Goal: Task Accomplishment & Management: Use online tool/utility

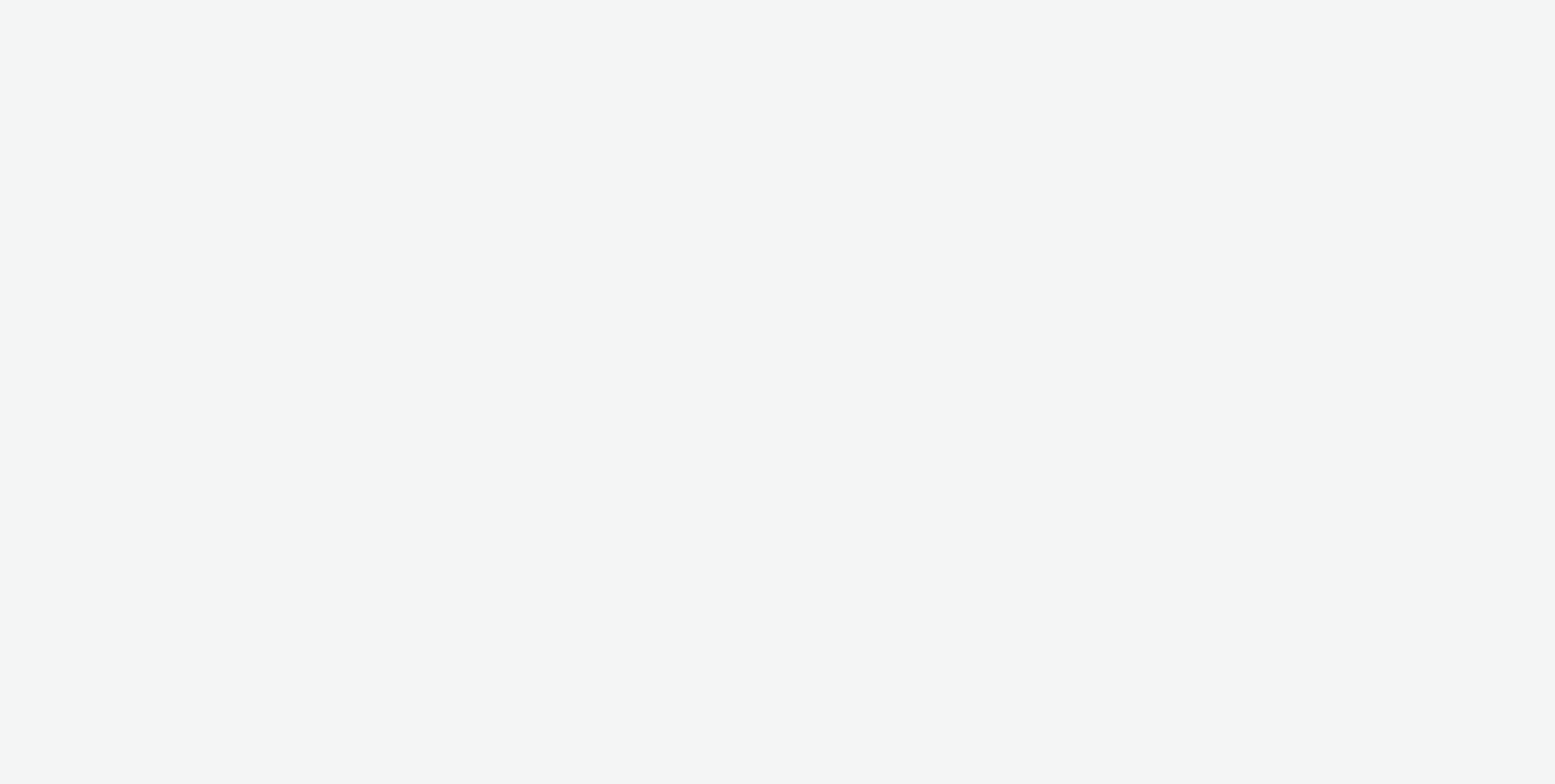
select select "b626f941-834b-427f-b453-0a2b95f57350"
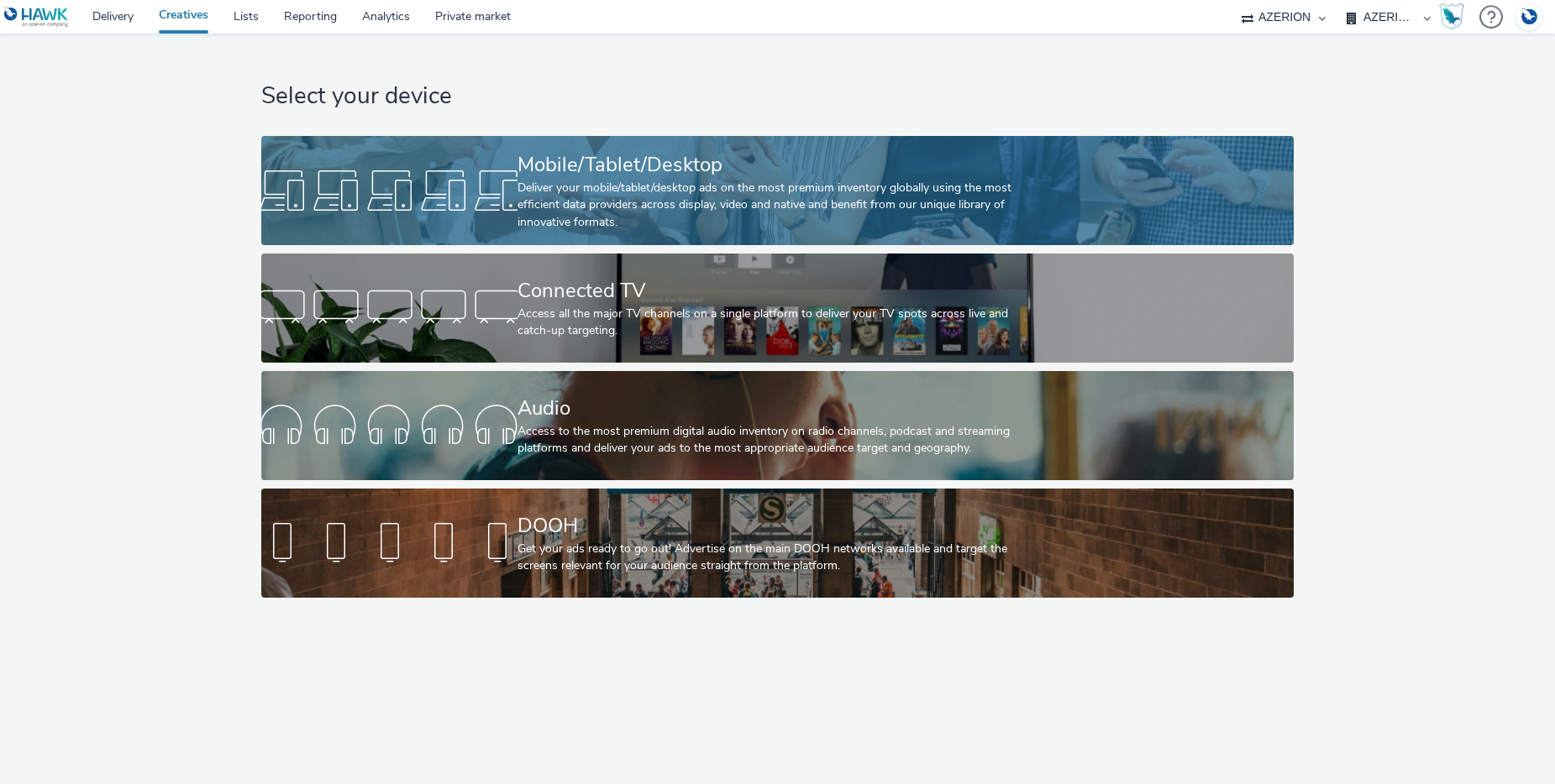
click at [627, 218] on div "Deliver your mobile/tablet/desktop ads on the most premium inventory globally u…" at bounding box center [774, 205] width 513 height 51
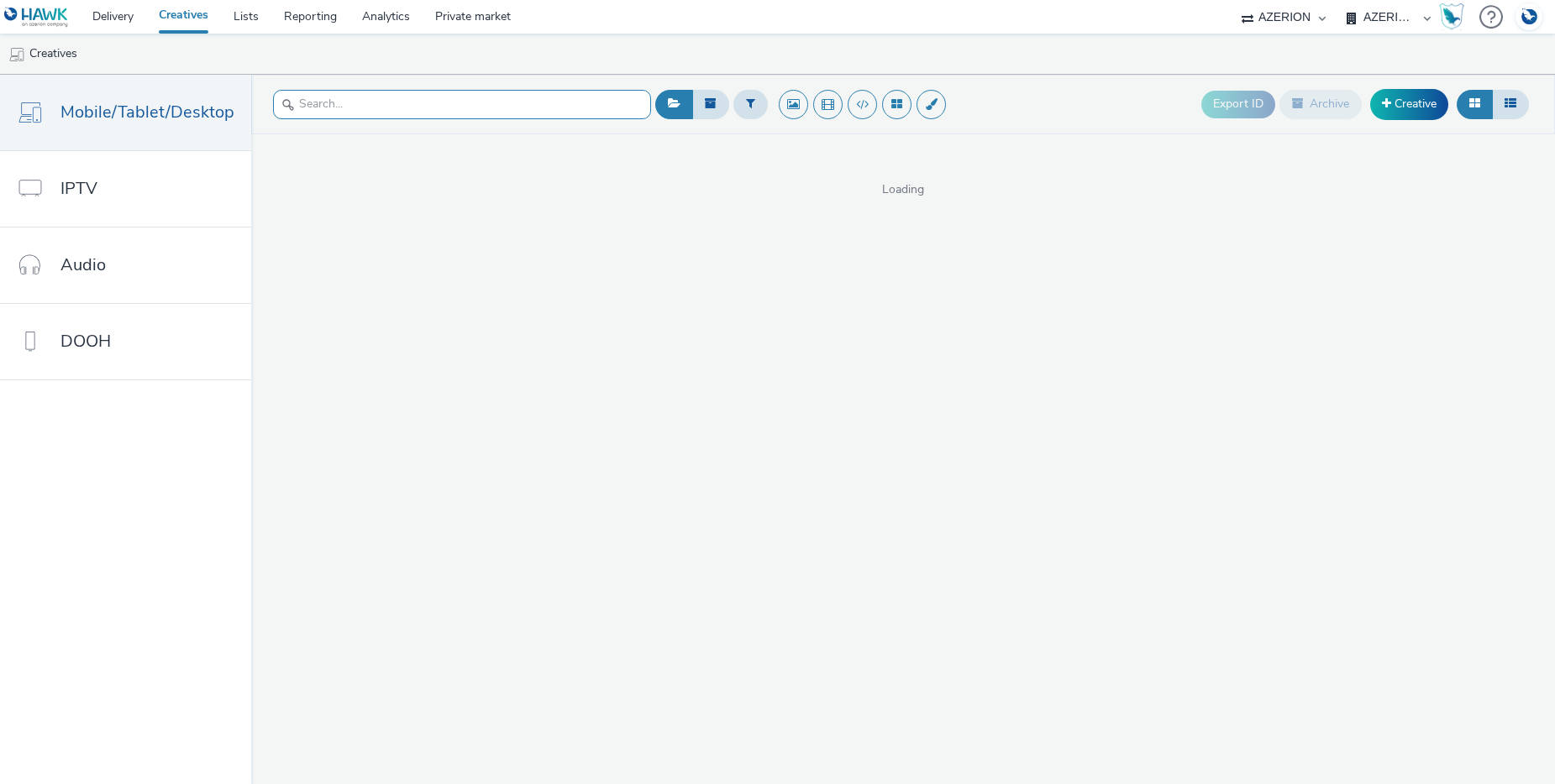
click at [382, 106] on input "text" at bounding box center [462, 105] width 378 height 30
type input "VWBank"
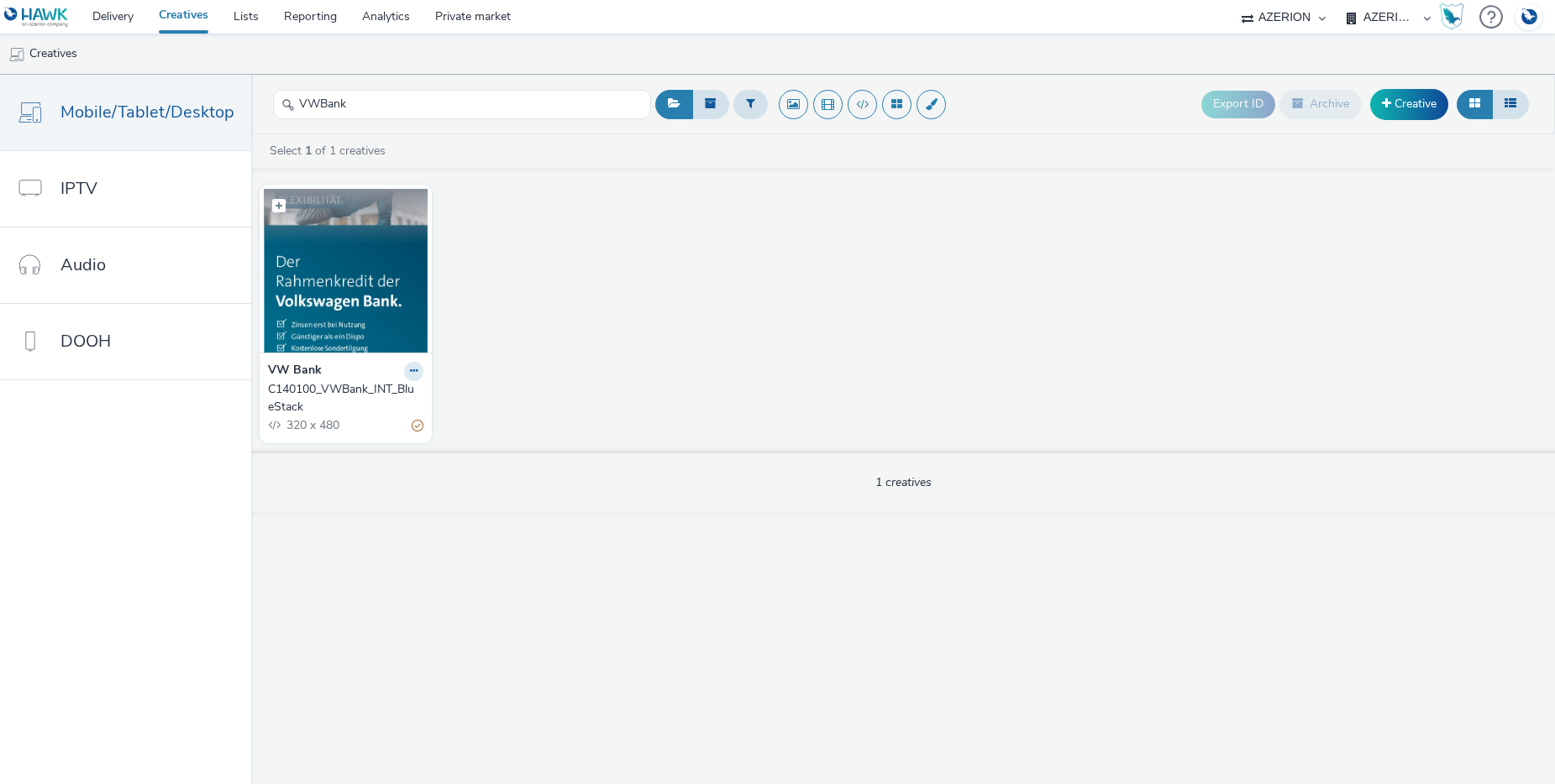
click at [369, 287] on img at bounding box center [346, 271] width 164 height 164
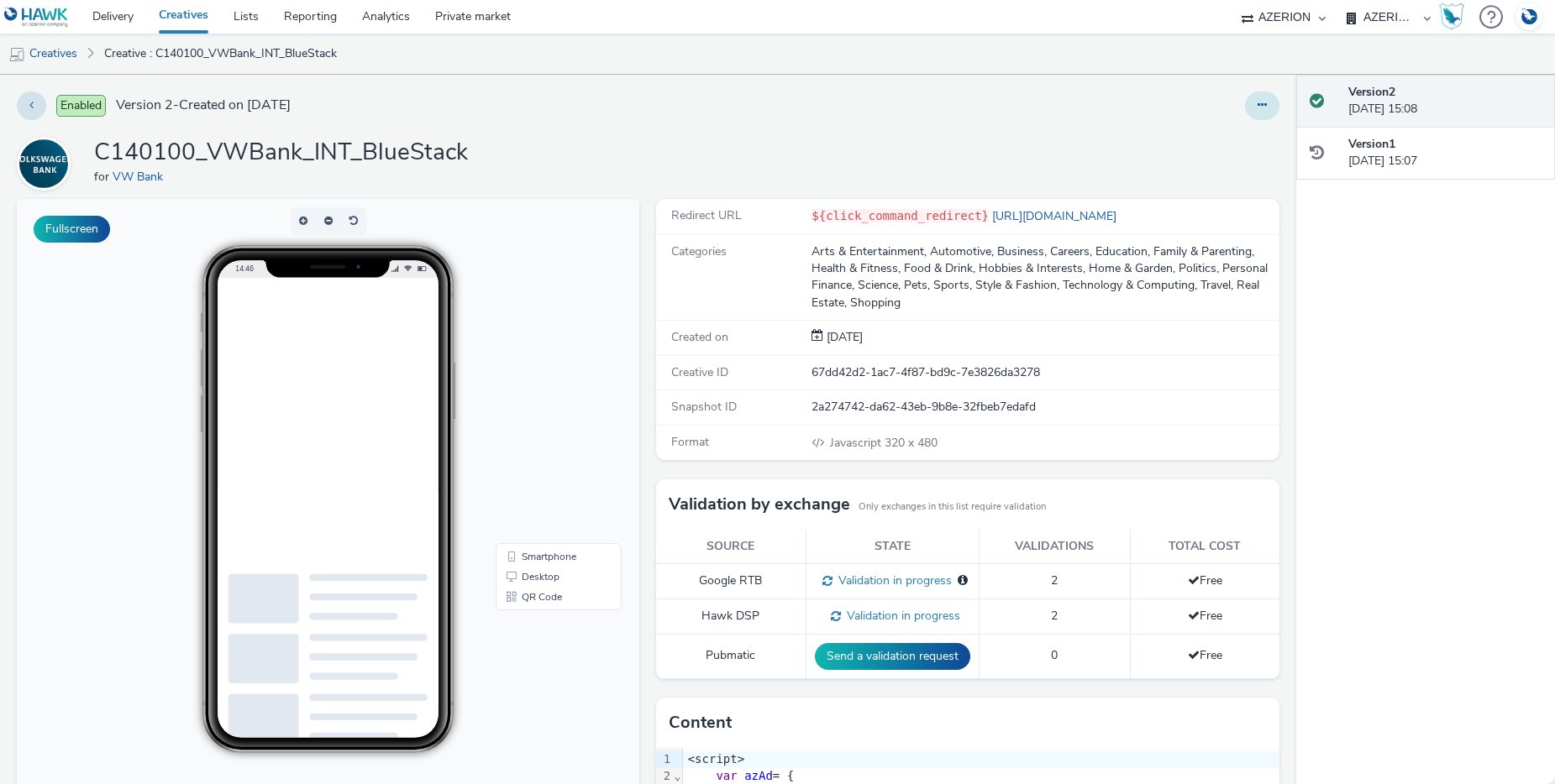
click at [1257, 106] on icon at bounding box center [1262, 105] width 10 height 11
click at [1178, 139] on link "Edit" at bounding box center [1216, 140] width 126 height 34
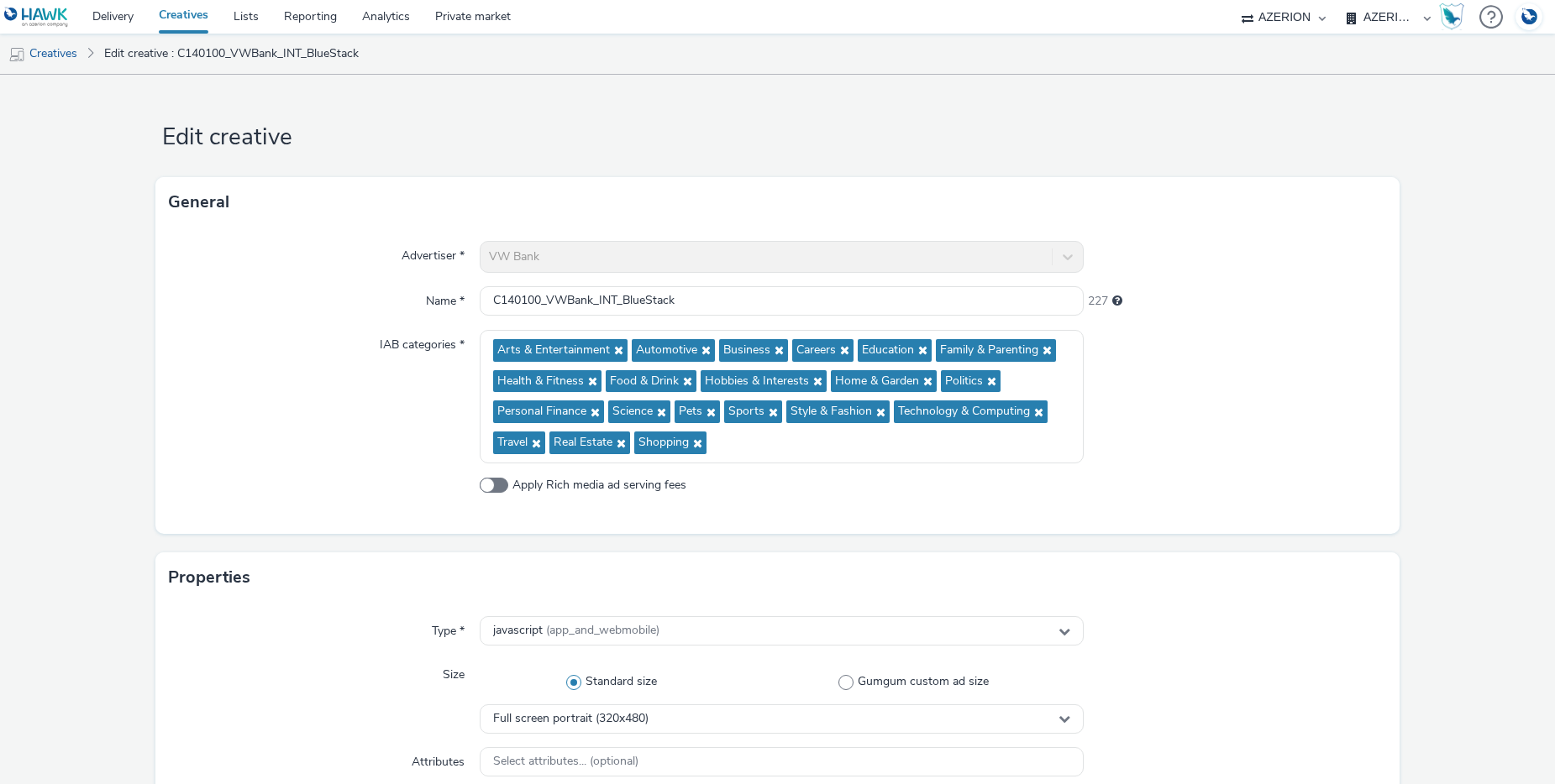
scroll to position [788, 0]
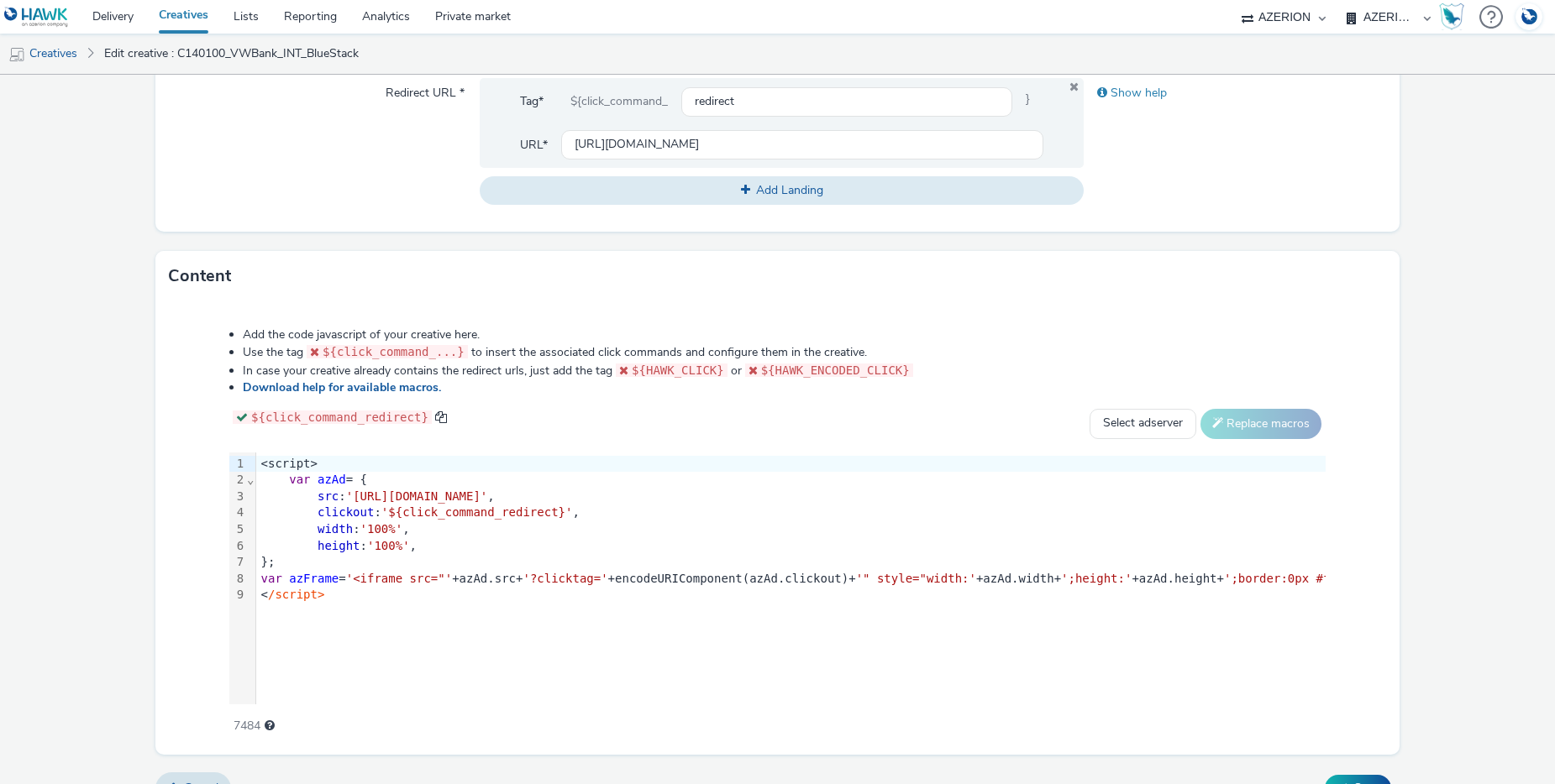
click at [873, 522] on div "clickout : '${click_command_redirect}' ," at bounding box center [1357, 513] width 2202 height 17
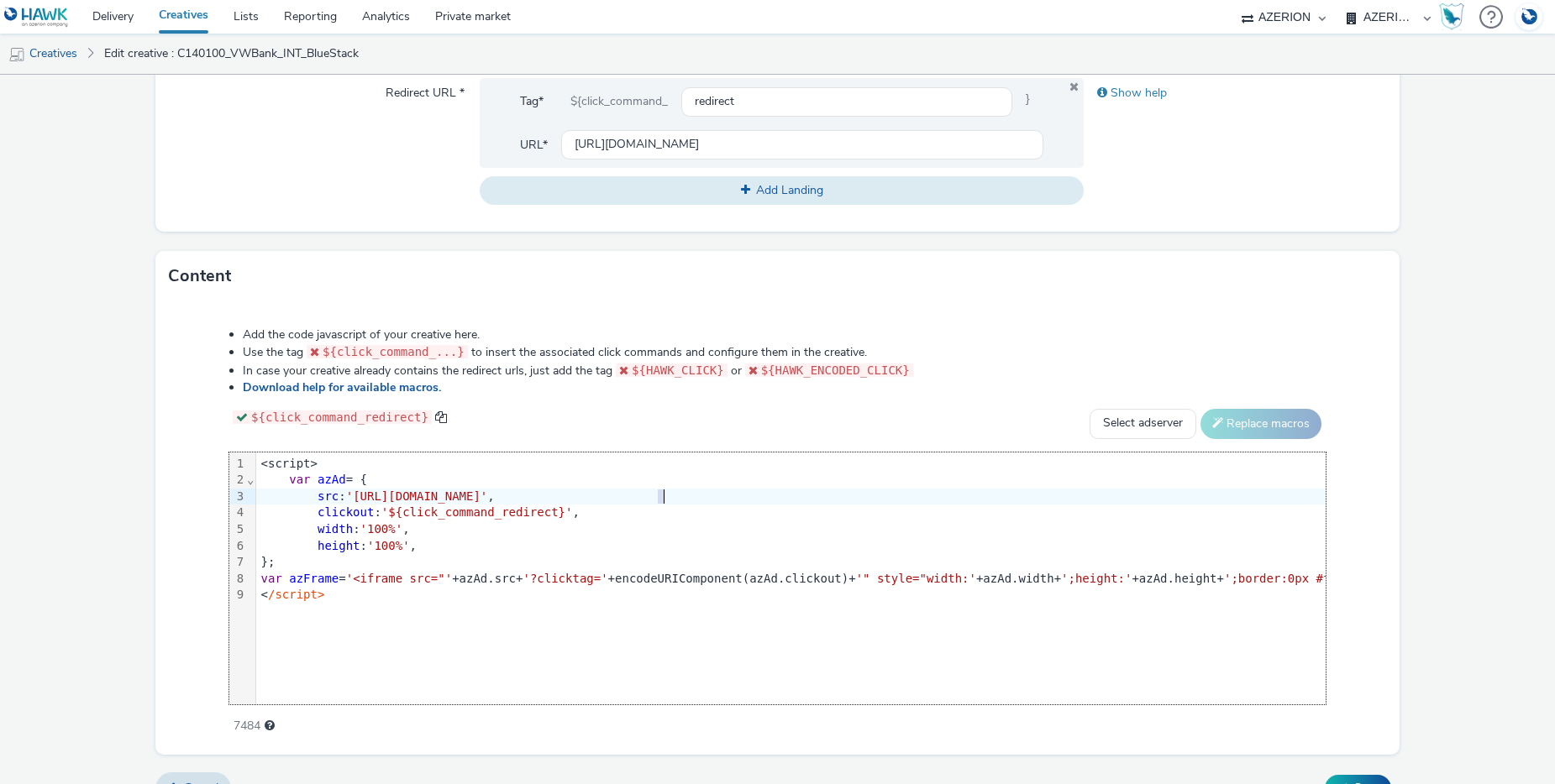
click at [488, 503] on span "'[URL][DOMAIN_NAME]'" at bounding box center [417, 495] width 142 height 13
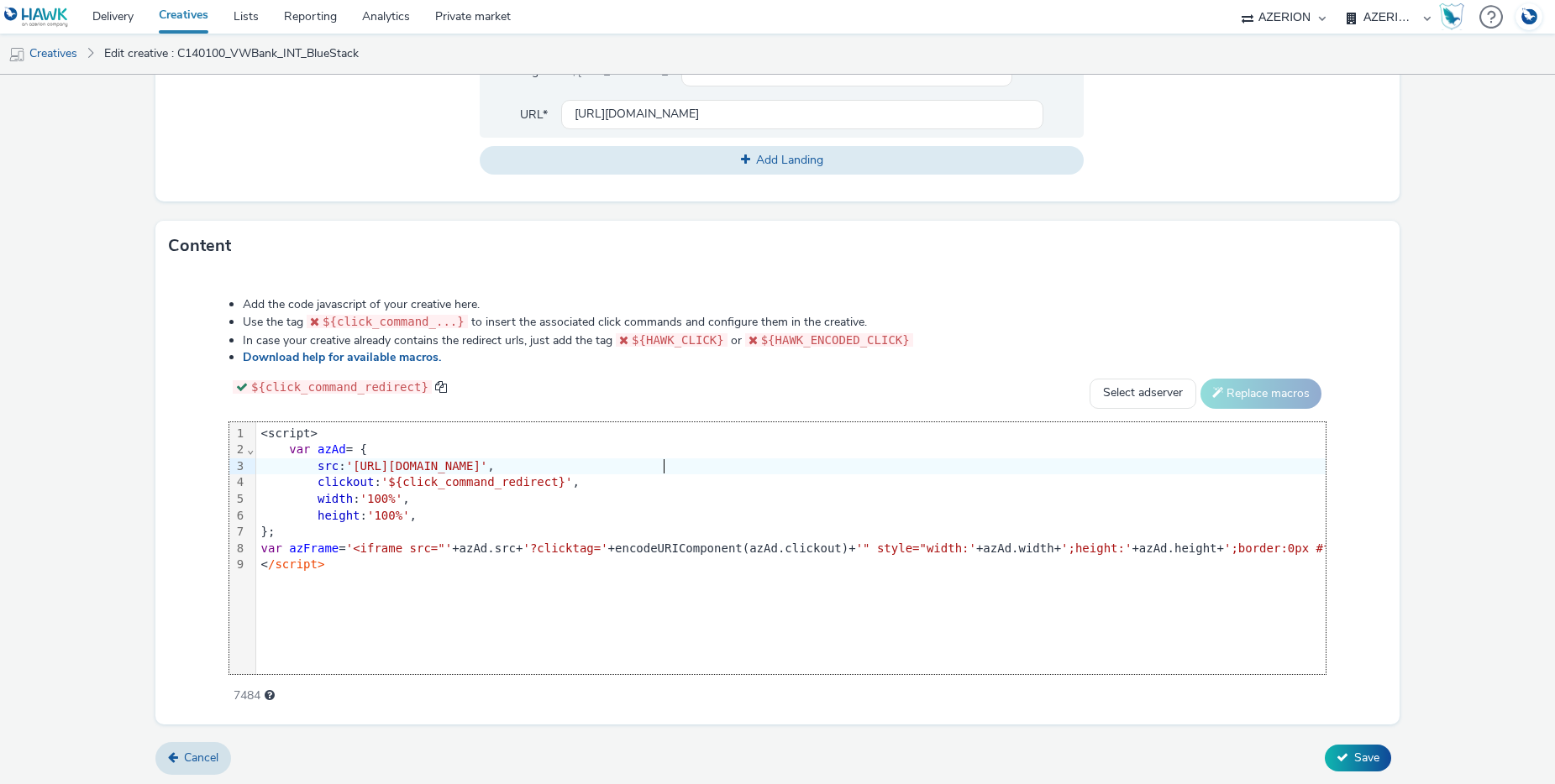
scroll to position [837, 0]
click at [1354, 756] on span "Save" at bounding box center [1367, 755] width 25 height 16
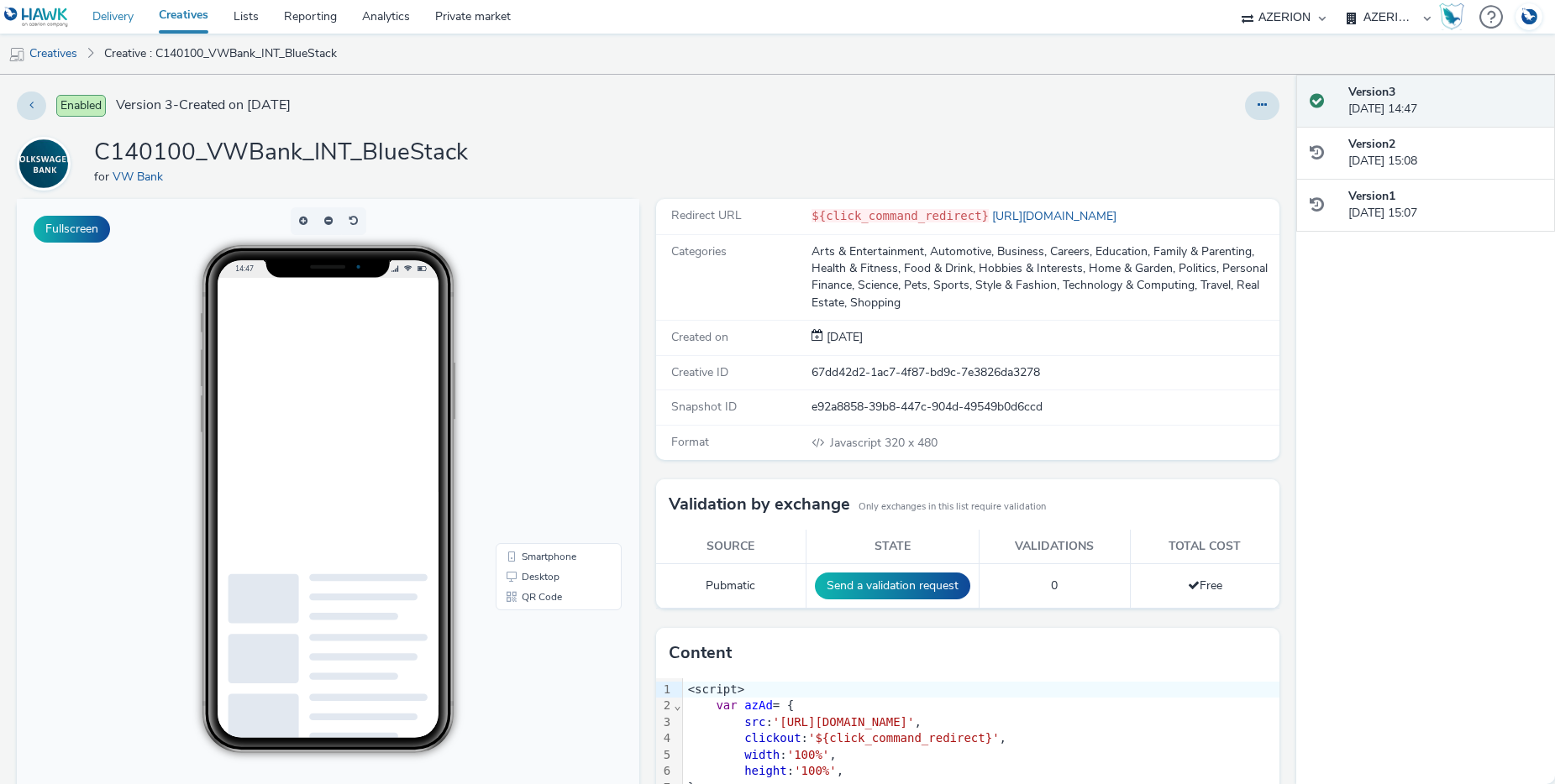
click at [111, 17] on link "Delivery" at bounding box center [113, 17] width 66 height 34
